Goal: Transaction & Acquisition: Purchase product/service

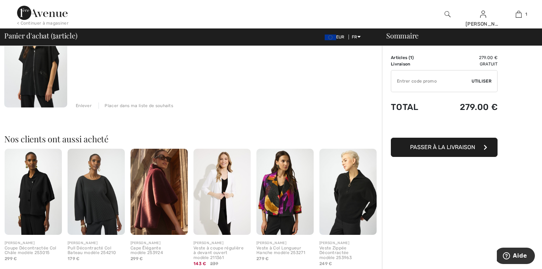
scroll to position [125, 0]
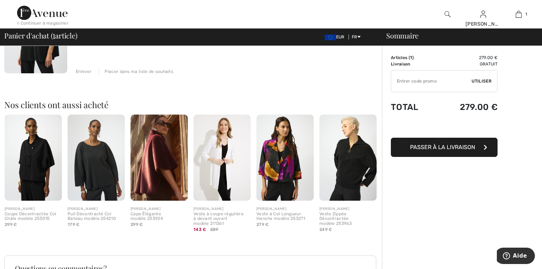
click at [157, 149] on img at bounding box center [159, 158] width 57 height 86
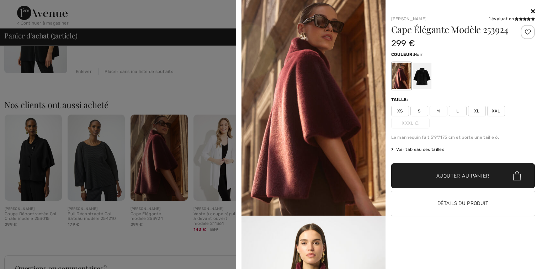
click at [421, 80] on div at bounding box center [422, 76] width 19 height 27
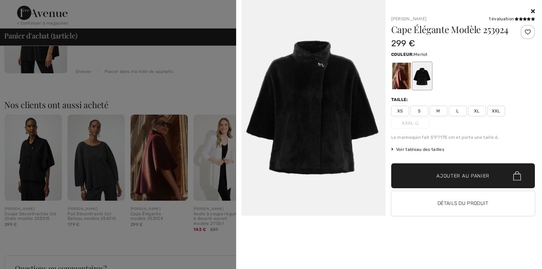
click at [401, 79] on div at bounding box center [401, 76] width 19 height 27
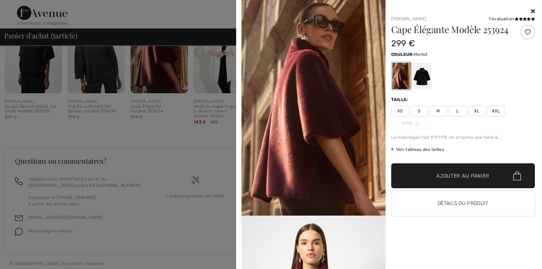
scroll to position [236, 0]
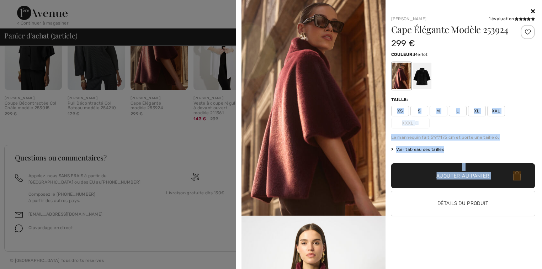
drag, startPoint x: 541, startPoint y: 170, endPoint x: 541, endPoint y: 99, distance: 71.5
click at [541, 99] on div "[PERSON_NAME] 1 évaluation 1 évaluation Cape Élégante Modèle 253924 299 € Coule…" at bounding box center [389, 134] width 306 height 269
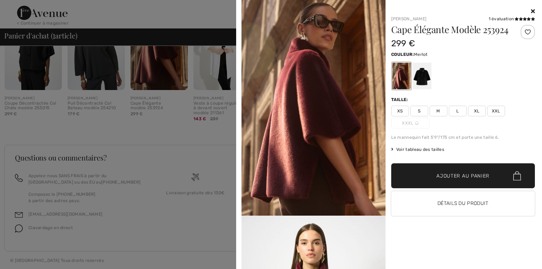
click at [533, 11] on icon at bounding box center [533, 11] width 4 height 6
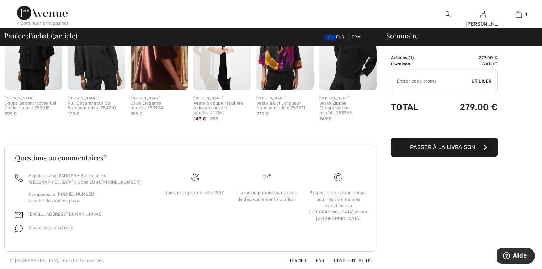
click at [151, 78] on img at bounding box center [159, 47] width 57 height 86
click at [151, 78] on div at bounding box center [271, 134] width 542 height 269
click at [151, 78] on img at bounding box center [159, 47] width 57 height 86
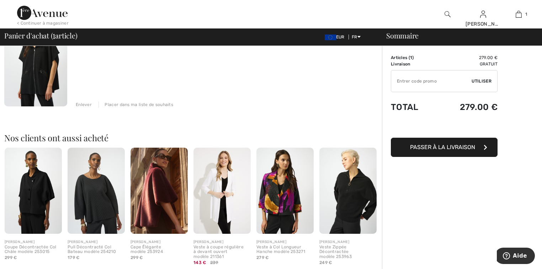
scroll to position [88, 0]
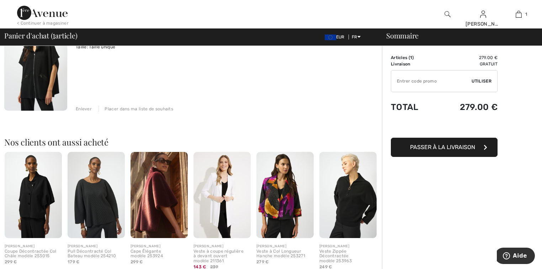
click at [152, 249] on div "Cape Élégante modèle 253924" at bounding box center [159, 254] width 57 height 10
click at [138, 250] on div "Cape Élégante modèle 253924" at bounding box center [159, 254] width 57 height 10
click at [36, 198] on img at bounding box center [33, 195] width 57 height 86
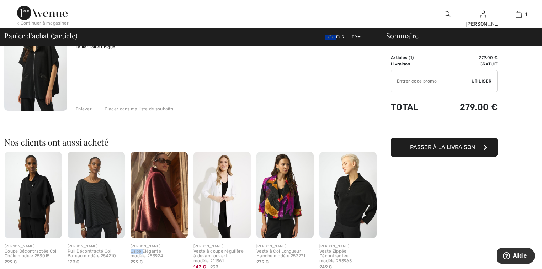
click at [36, 198] on img at bounding box center [33, 195] width 57 height 86
